Goal: Browse casually: Explore the website without a specific task or goal

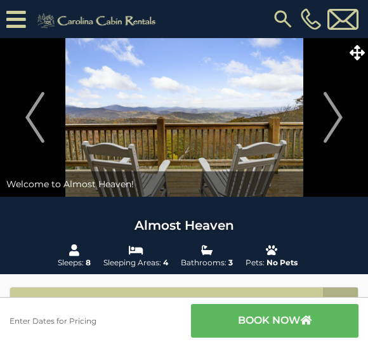
click at [331, 118] on img "Next" at bounding box center [333, 117] width 19 height 51
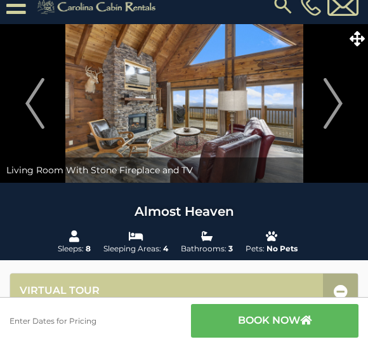
scroll to position [12, 0]
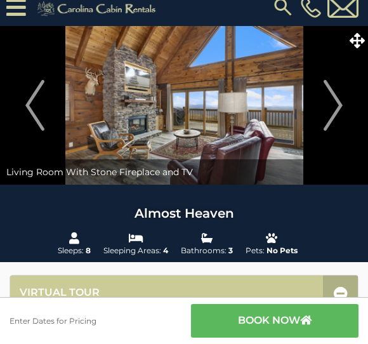
click at [335, 109] on img "Next" at bounding box center [333, 105] width 19 height 51
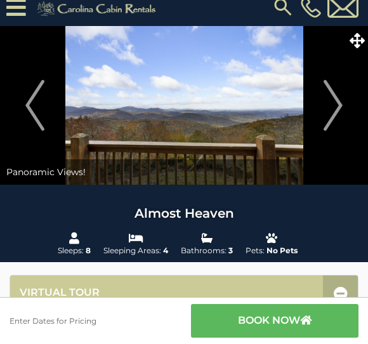
click at [333, 101] on img "Next" at bounding box center [333, 105] width 19 height 51
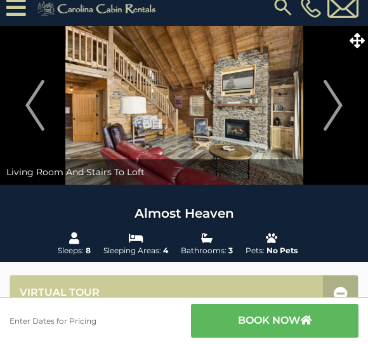
click at [335, 100] on img "Next" at bounding box center [333, 105] width 19 height 51
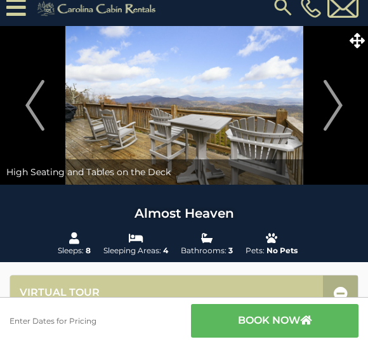
click at [334, 100] on img "Next" at bounding box center [333, 105] width 19 height 51
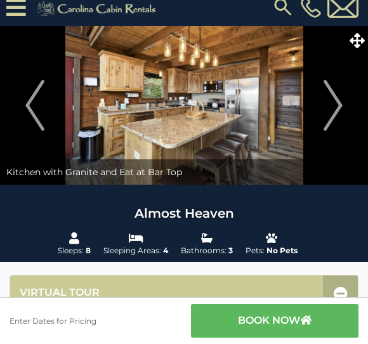
click at [327, 103] on img "Next" at bounding box center [333, 105] width 19 height 51
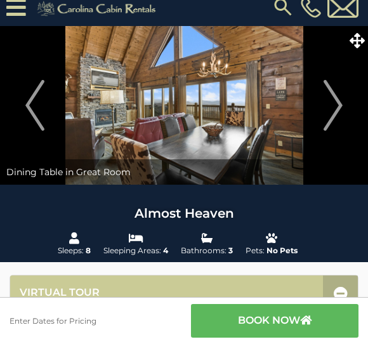
click at [327, 107] on img "Next" at bounding box center [333, 105] width 19 height 51
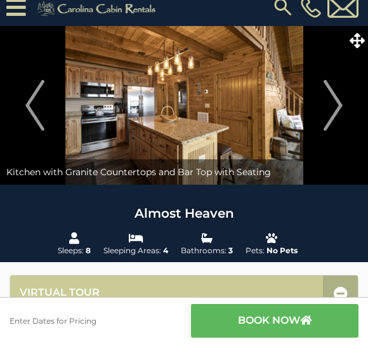
click at [333, 100] on img "Next" at bounding box center [333, 105] width 19 height 51
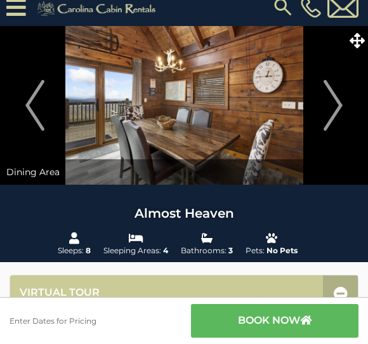
click at [328, 108] on img "Next" at bounding box center [333, 105] width 19 height 51
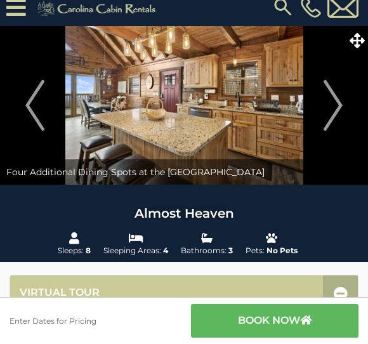
click at [336, 100] on img "Next" at bounding box center [333, 105] width 19 height 51
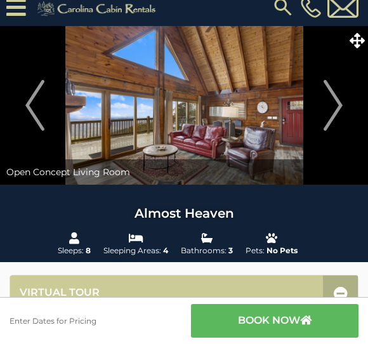
click at [340, 105] on img "Next" at bounding box center [333, 105] width 19 height 51
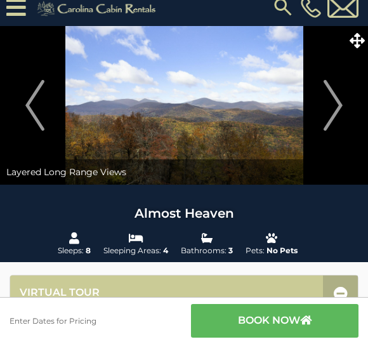
click at [343, 97] on img "Next" at bounding box center [333, 105] width 19 height 51
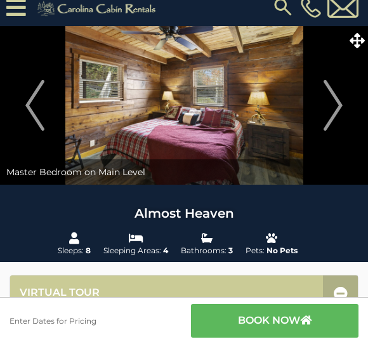
click at [345, 98] on button "Next" at bounding box center [333, 105] width 57 height 159
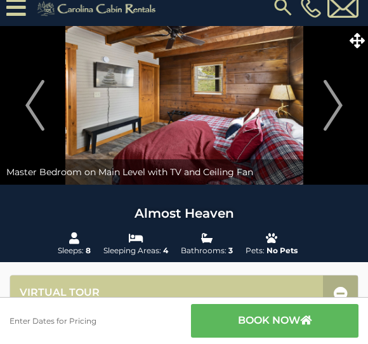
click at [343, 98] on img "Next" at bounding box center [333, 105] width 19 height 51
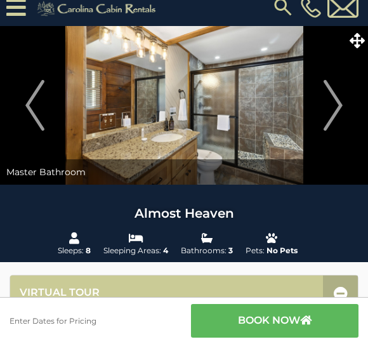
click at [341, 97] on img "Next" at bounding box center [333, 105] width 19 height 51
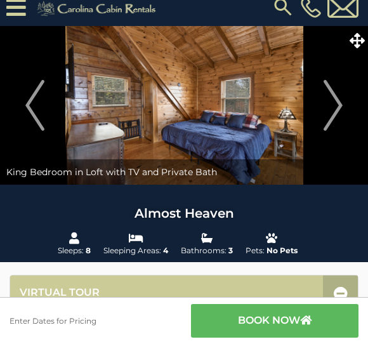
click at [343, 96] on img "Next" at bounding box center [333, 105] width 19 height 51
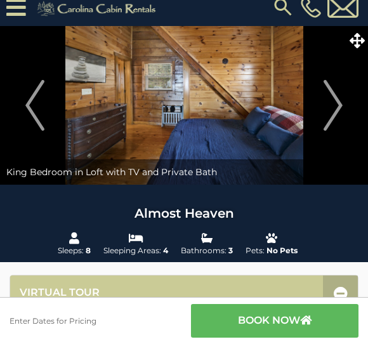
click at [333, 98] on img "Next" at bounding box center [333, 105] width 19 height 51
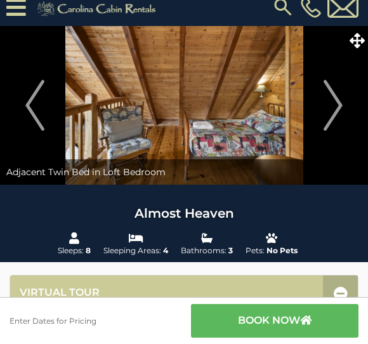
click at [333, 100] on img "Next" at bounding box center [333, 105] width 19 height 51
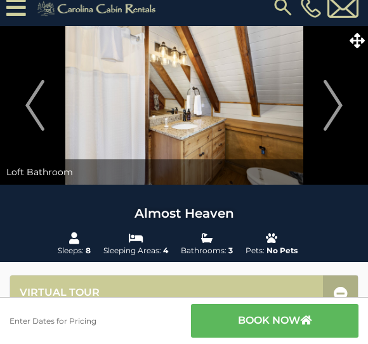
click at [333, 100] on img "Next" at bounding box center [333, 105] width 19 height 51
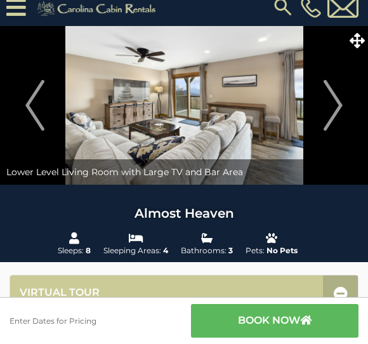
click at [330, 104] on img "Next" at bounding box center [333, 105] width 19 height 51
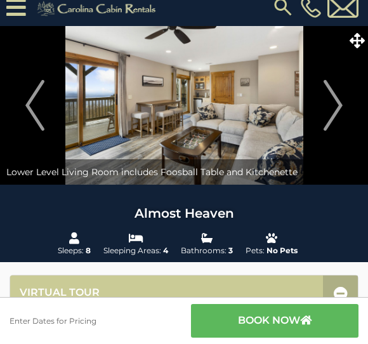
click at [333, 102] on img "Next" at bounding box center [333, 105] width 19 height 51
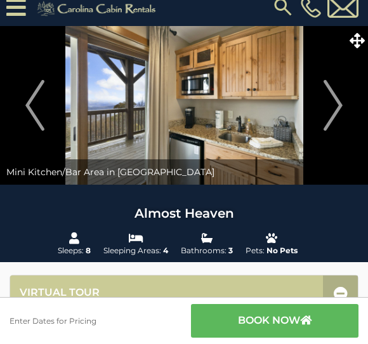
click at [327, 103] on img "Next" at bounding box center [333, 105] width 19 height 51
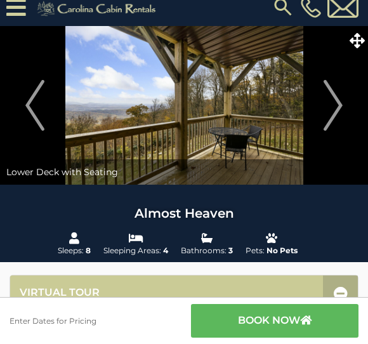
click at [336, 95] on img "Next" at bounding box center [333, 105] width 19 height 51
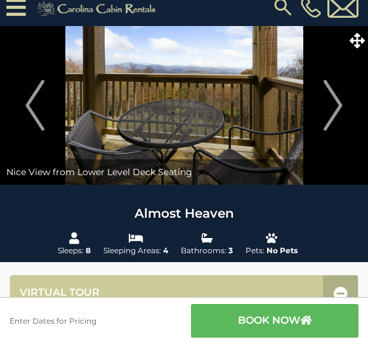
click at [336, 96] on img "Next" at bounding box center [333, 105] width 19 height 51
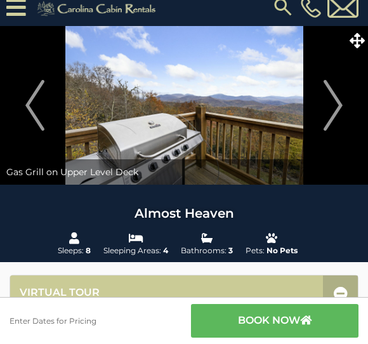
click at [333, 98] on img "Next" at bounding box center [333, 105] width 19 height 51
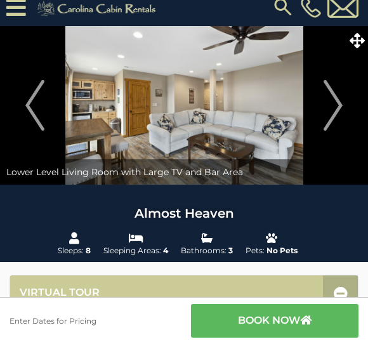
click at [336, 100] on img "Next" at bounding box center [333, 105] width 19 height 51
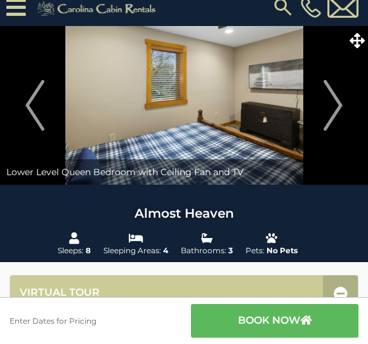
click at [338, 100] on img "Next" at bounding box center [333, 105] width 19 height 51
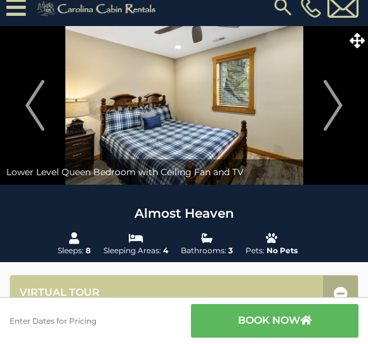
click at [29, 124] on img "Previous" at bounding box center [34, 105] width 19 height 51
